Goal: Transaction & Acquisition: Obtain resource

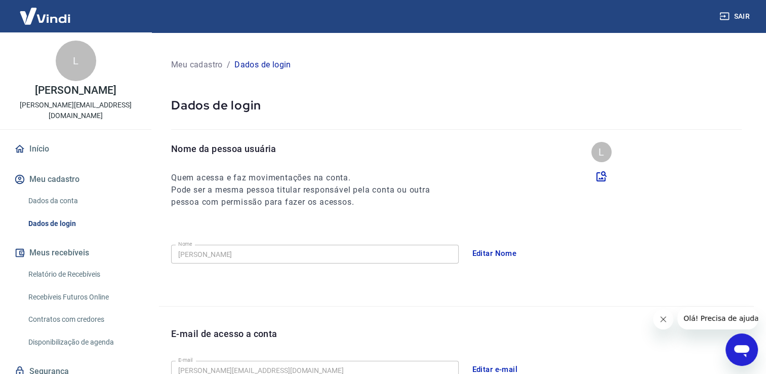
click at [93, 274] on link "Relatório de Recebíveis" at bounding box center [81, 274] width 115 height 21
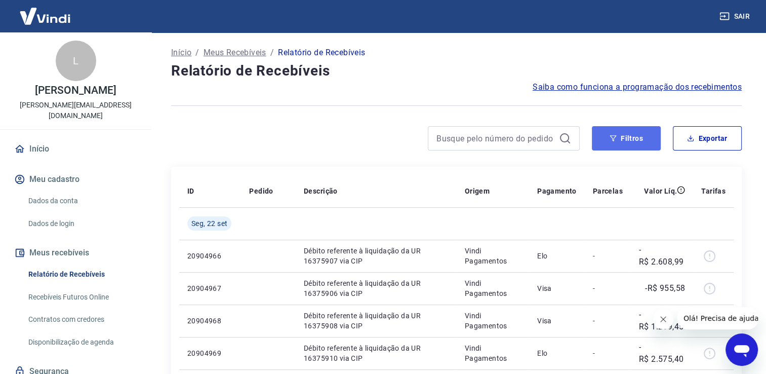
click at [613, 141] on icon "button" at bounding box center [612, 138] width 7 height 7
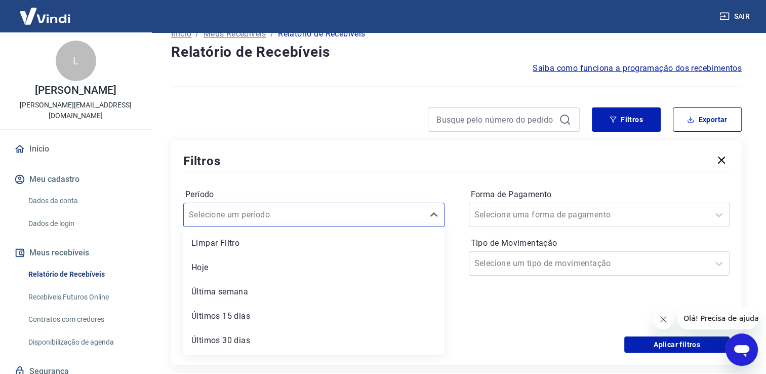
click at [306, 227] on div "option Limpar Filtro focused, 1 of 7. 7 results available. Use Up and Down to c…" at bounding box center [313, 214] width 261 height 24
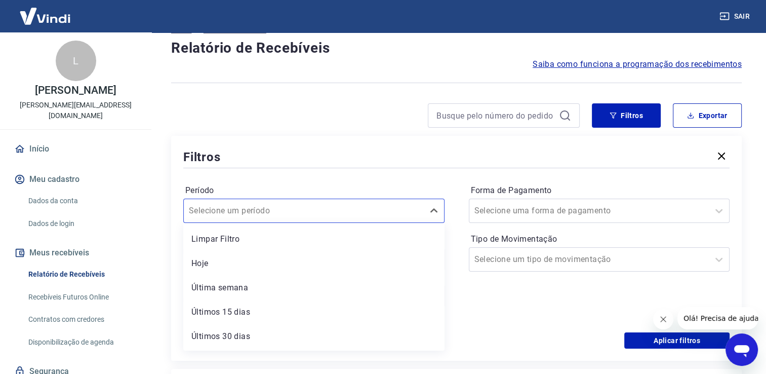
scroll to position [24, 0]
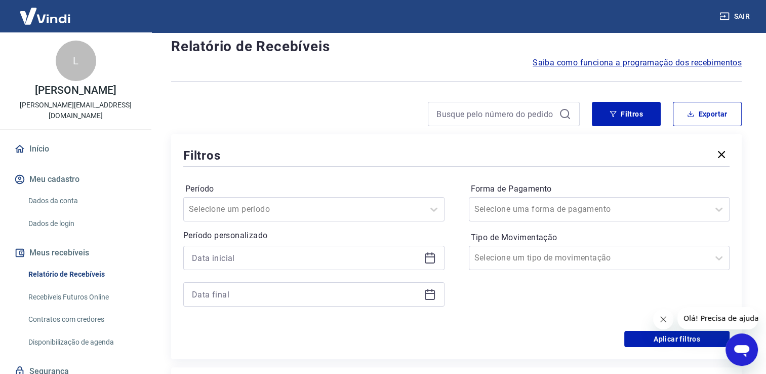
click at [409, 155] on div "Filtros" at bounding box center [456, 155] width 546 height 18
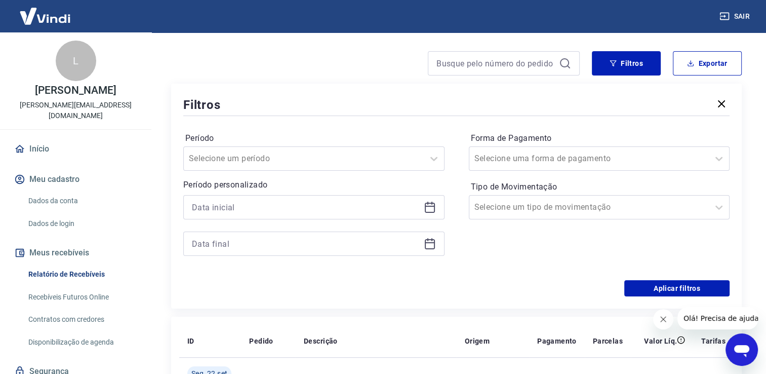
click at [325, 197] on div at bounding box center [313, 207] width 261 height 24
click at [327, 205] on input at bounding box center [306, 206] width 228 height 15
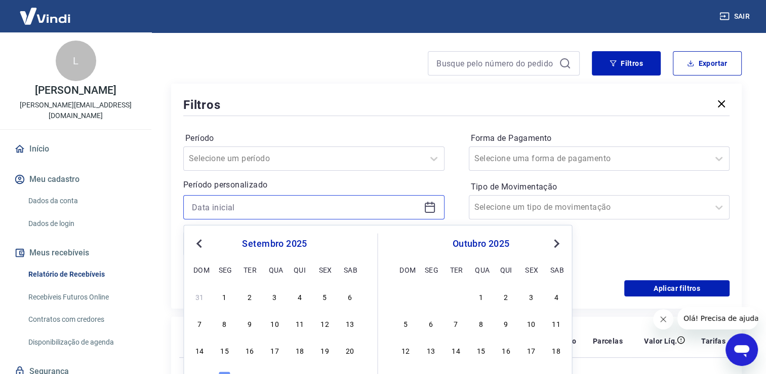
click at [330, 205] on input at bounding box center [306, 206] width 228 height 15
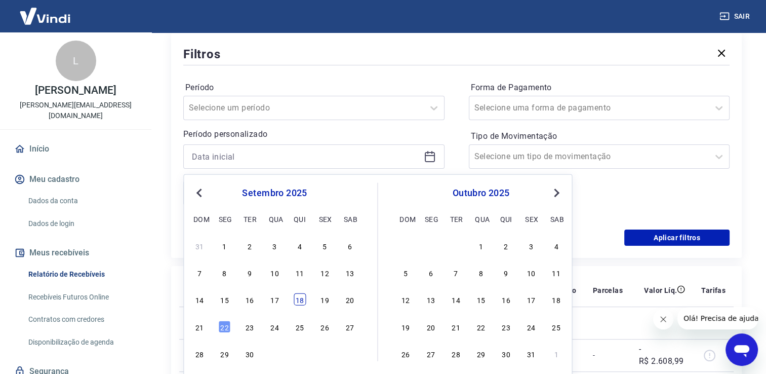
click at [300, 299] on div "18" at bounding box center [300, 299] width 12 height 12
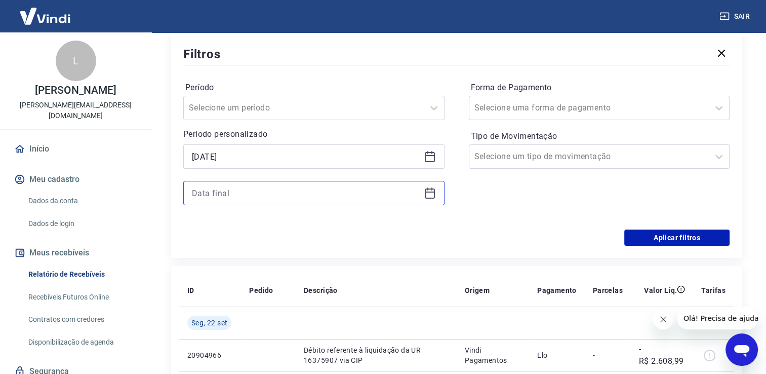
click at [314, 197] on input at bounding box center [306, 192] width 228 height 15
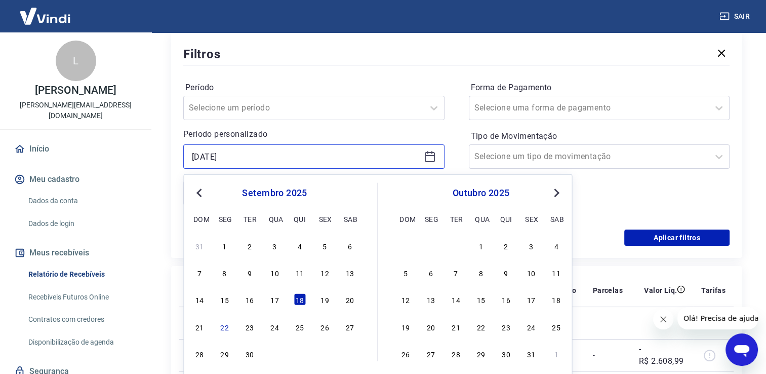
click at [318, 160] on input "18/09/2025" at bounding box center [306, 156] width 228 height 15
click at [326, 303] on div "19" at bounding box center [324, 299] width 12 height 12
type input "19/09/2025"
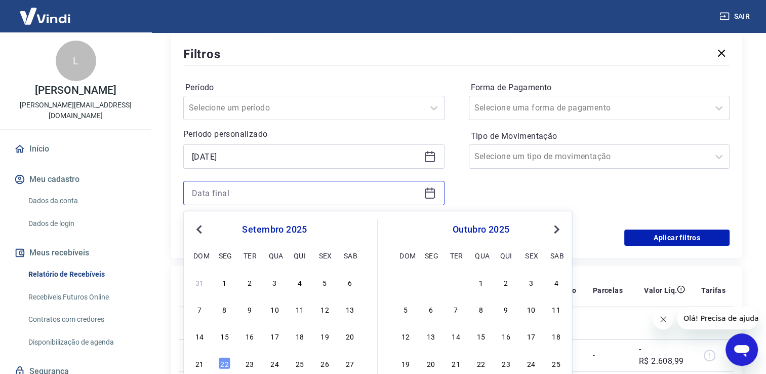
click at [380, 191] on input at bounding box center [306, 192] width 228 height 15
drag, startPoint x: 223, startPoint y: 363, endPoint x: 309, endPoint y: 229, distance: 159.2
click at [223, 363] on div "22" at bounding box center [225, 362] width 12 height 12
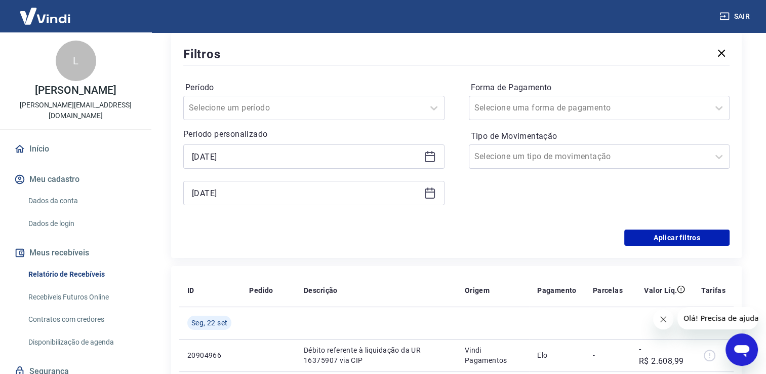
type input "22/09/2025"
drag, startPoint x: 693, startPoint y: 238, endPoint x: 606, endPoint y: 257, distance: 89.0
click at [692, 238] on button "Aplicar filtros" at bounding box center [676, 237] width 105 height 16
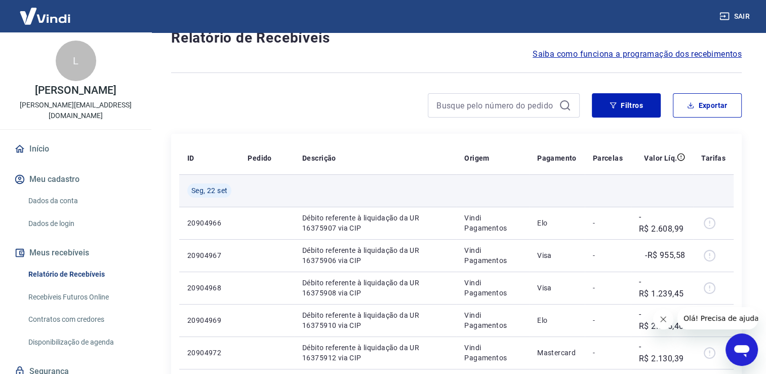
scroll to position [51, 0]
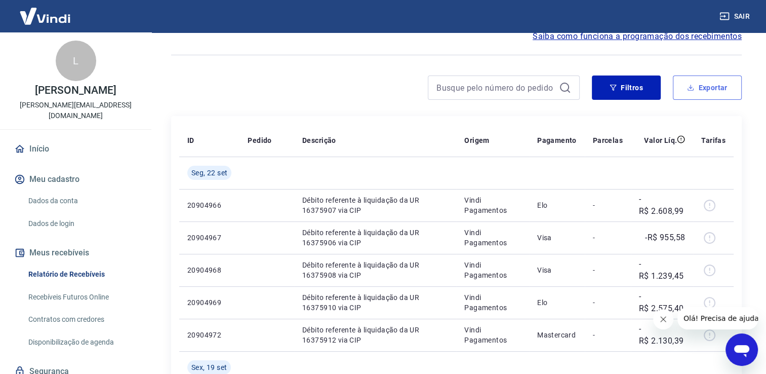
click at [702, 90] on button "Exportar" at bounding box center [707, 87] width 69 height 24
type input "19/09/2025"
type input "22/09/2025"
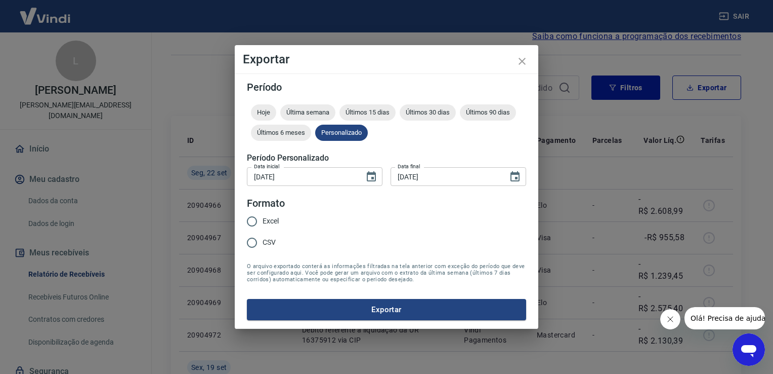
click at [258, 222] on input "Excel" at bounding box center [251, 221] width 21 height 21
radio input "true"
click at [378, 313] on button "Exportar" at bounding box center [386, 309] width 279 height 21
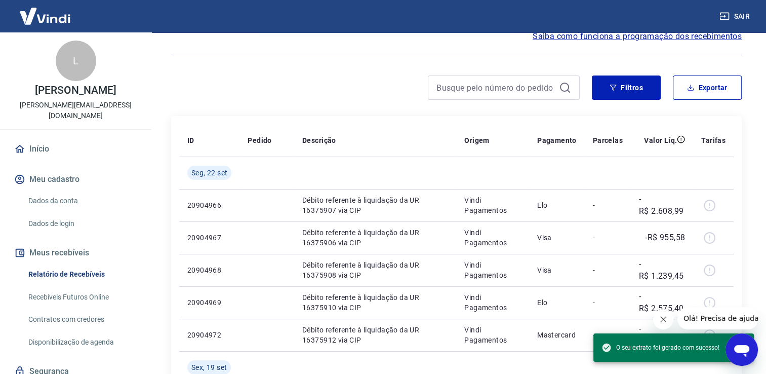
click at [425, 62] on div at bounding box center [456, 55] width 570 height 25
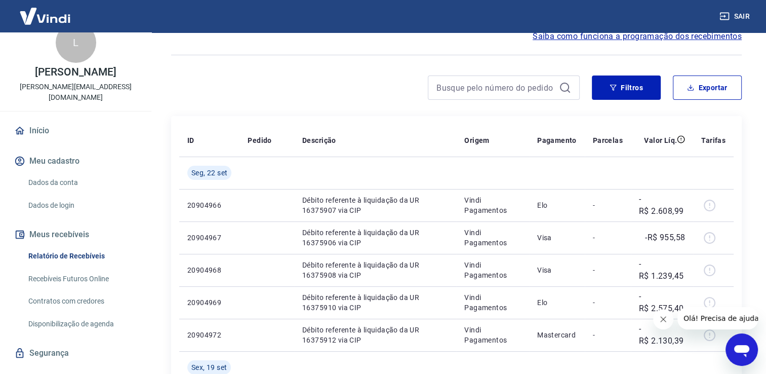
scroll to position [0, 0]
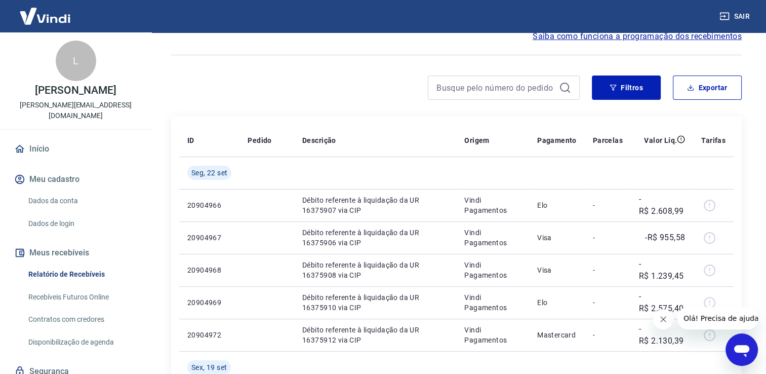
click at [51, 155] on link "Início" at bounding box center [75, 149] width 127 height 22
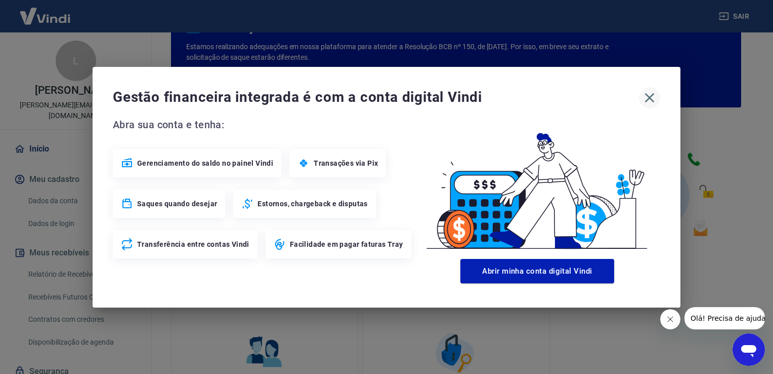
click at [656, 98] on icon "button" at bounding box center [650, 98] width 16 height 16
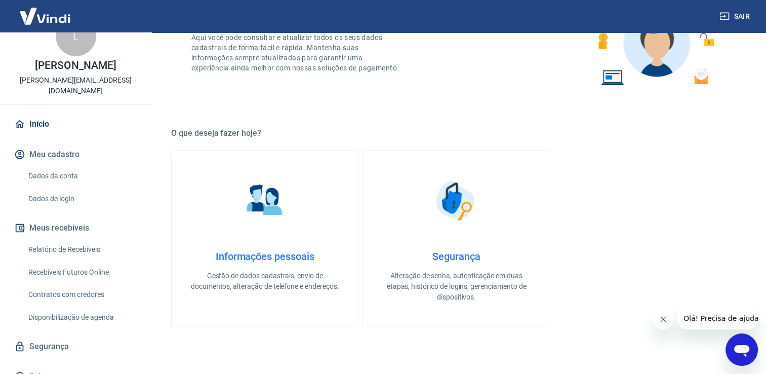
scroll to position [38, 0]
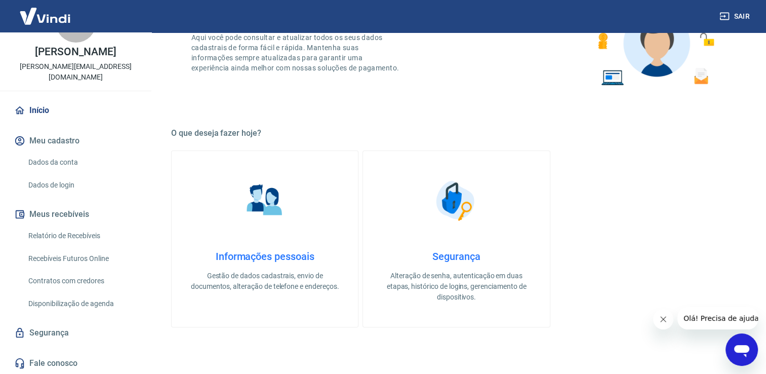
click at [83, 236] on link "Relatório de Recebíveis" at bounding box center [81, 235] width 115 height 21
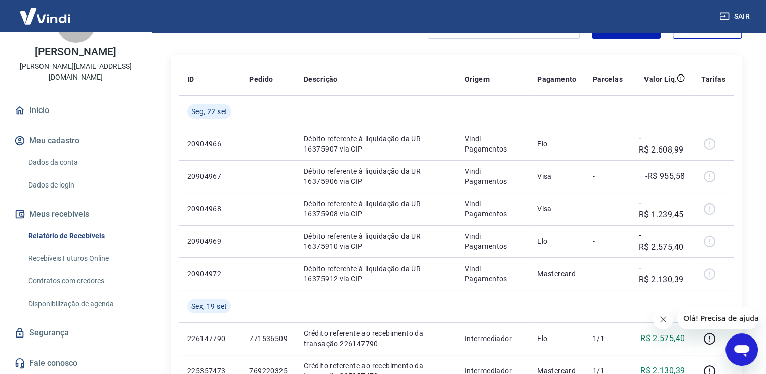
scroll to position [51, 0]
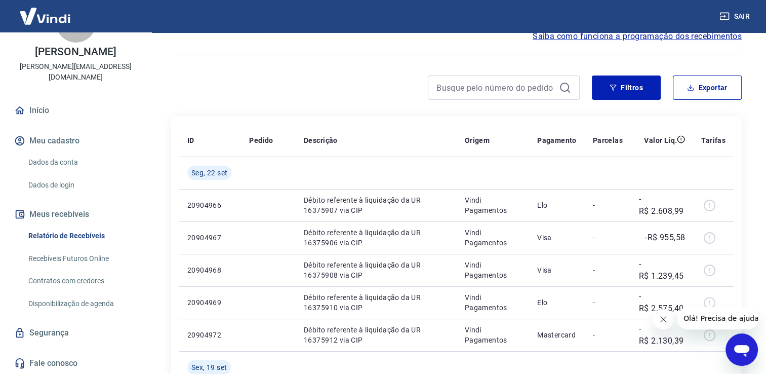
drag, startPoint x: 219, startPoint y: 15, endPoint x: 216, endPoint y: 1, distance: 14.5
click at [216, 7] on div "Sair" at bounding box center [383, 16] width 766 height 32
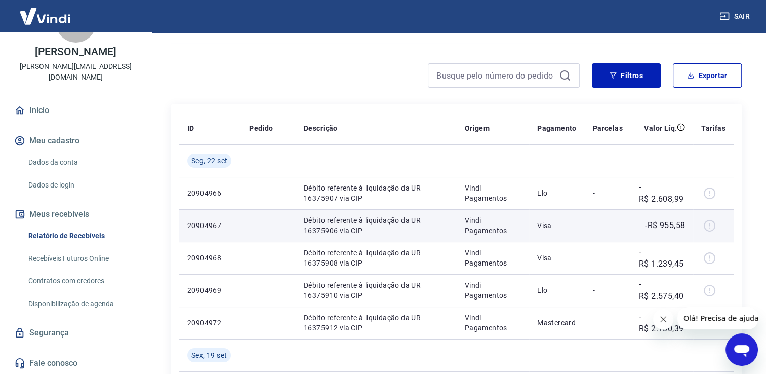
scroll to position [101, 0]
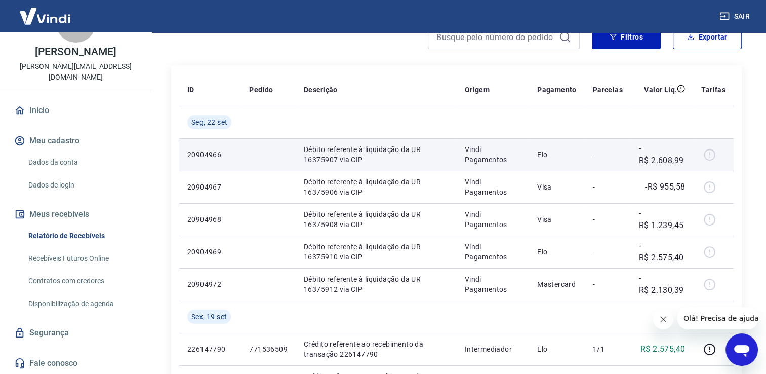
click at [202, 156] on p "20904966" at bounding box center [210, 154] width 46 height 10
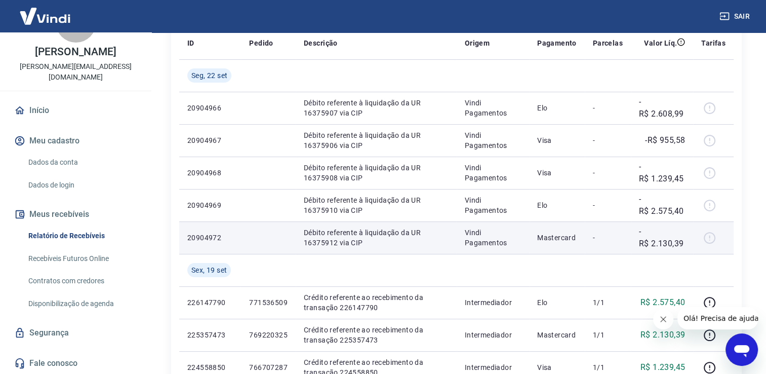
scroll to position [202, 0]
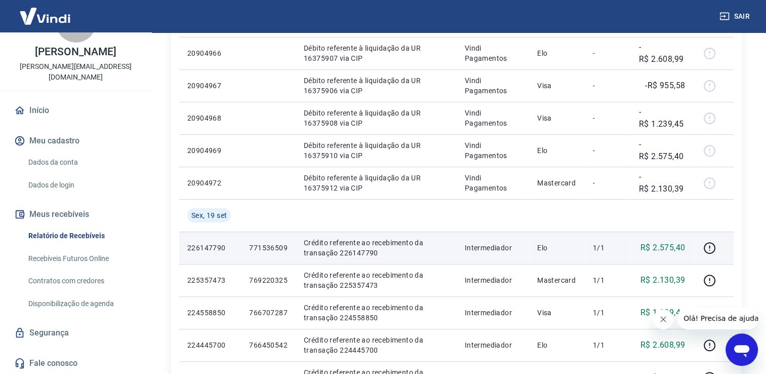
click at [197, 247] on p "226147790" at bounding box center [210, 247] width 46 height 10
click at [197, 246] on p "226147790" at bounding box center [210, 247] width 46 height 10
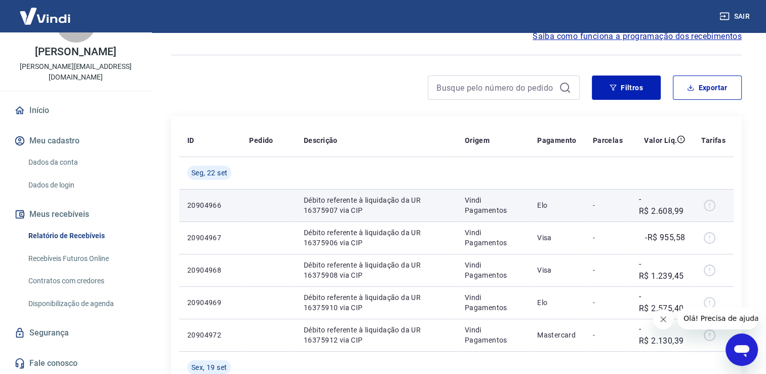
scroll to position [101, 0]
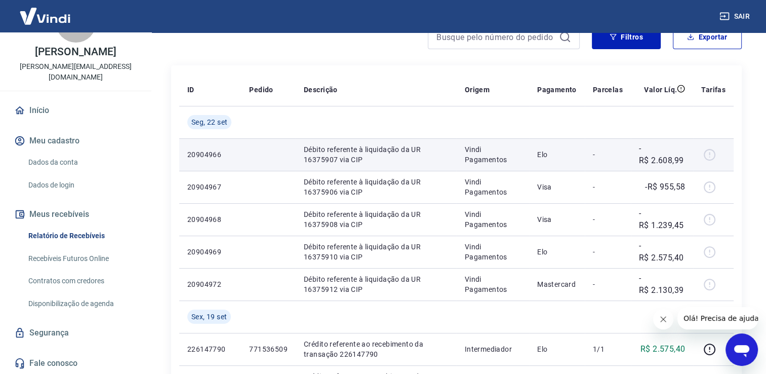
click at [253, 155] on td at bounding box center [268, 154] width 55 height 32
click at [205, 150] on p "20904966" at bounding box center [210, 154] width 46 height 10
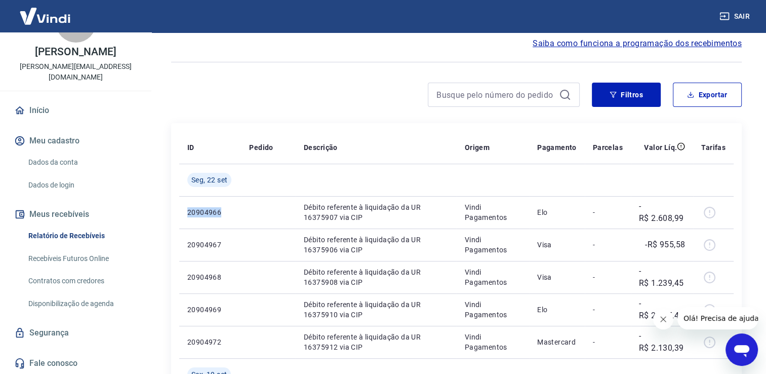
scroll to position [0, 0]
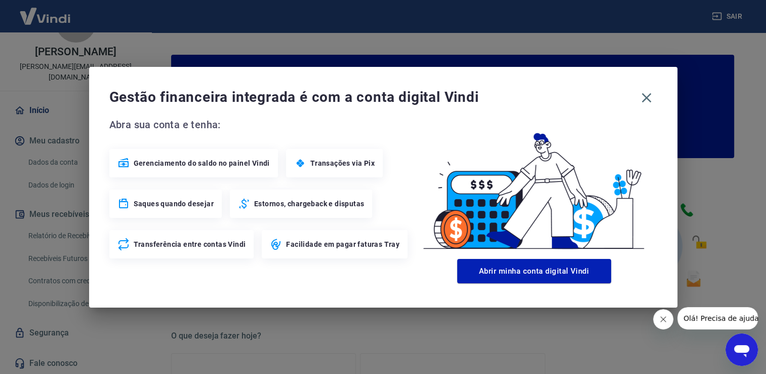
scroll to position [202, 0]
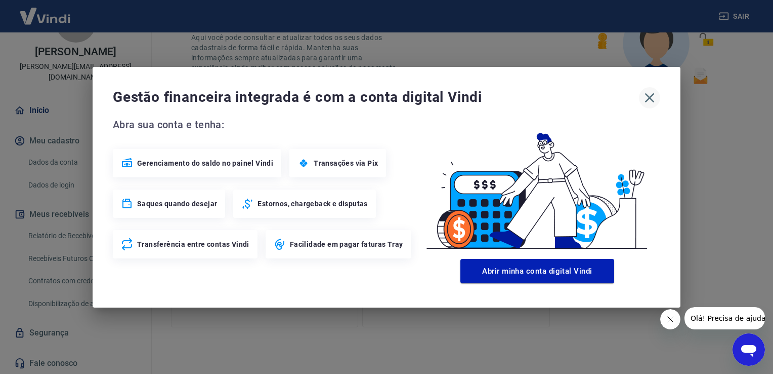
drag, startPoint x: 653, startPoint y: 100, endPoint x: 646, endPoint y: 96, distance: 7.9
click at [653, 99] on icon "button" at bounding box center [650, 98] width 16 height 16
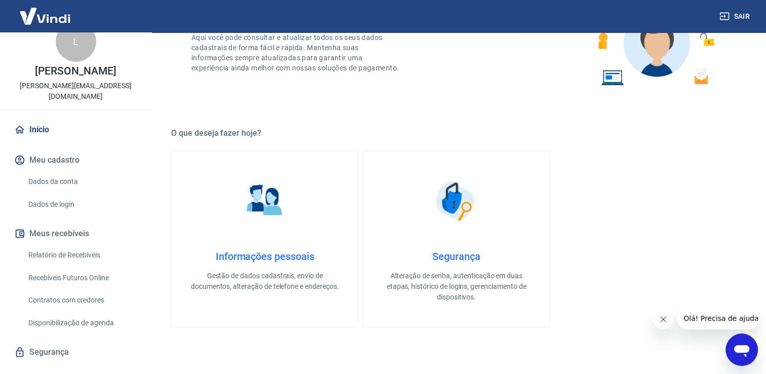
scroll to position [0, 0]
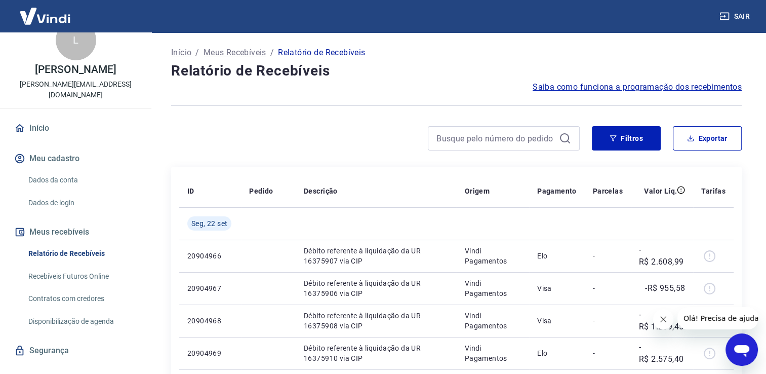
scroll to position [38, 0]
